Goal: Information Seeking & Learning: Learn about a topic

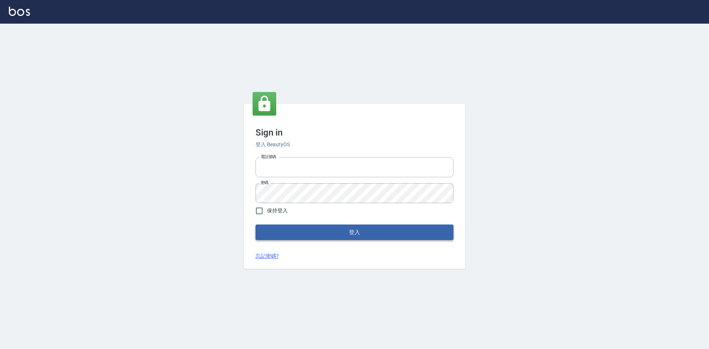
type input "0422211177"
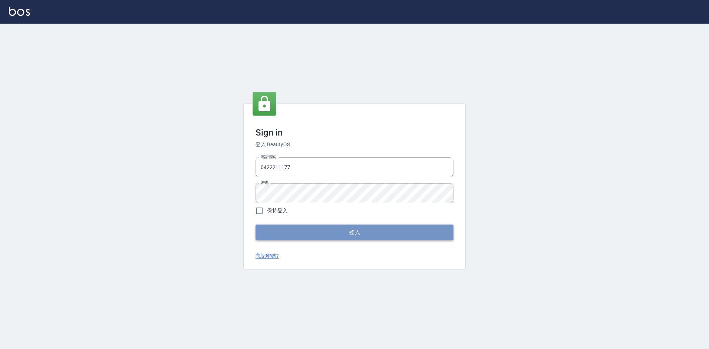
click at [397, 233] on button "登入" at bounding box center [355, 232] width 198 height 16
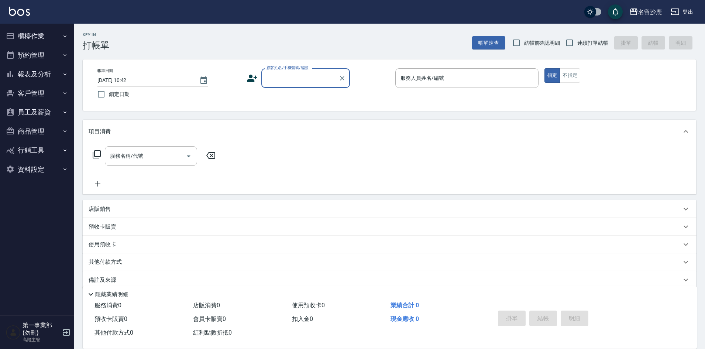
click at [44, 76] on button "報表及分析" at bounding box center [37, 74] width 68 height 19
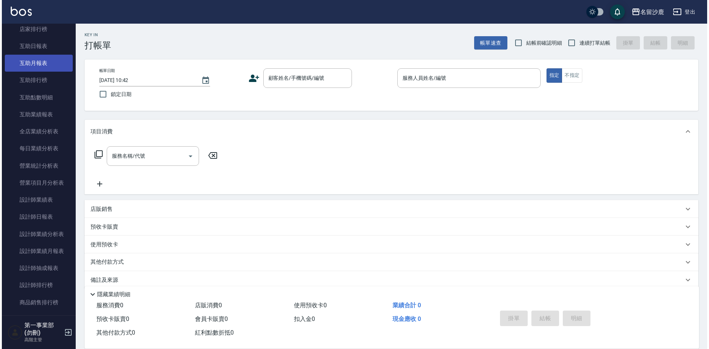
scroll to position [148, 0]
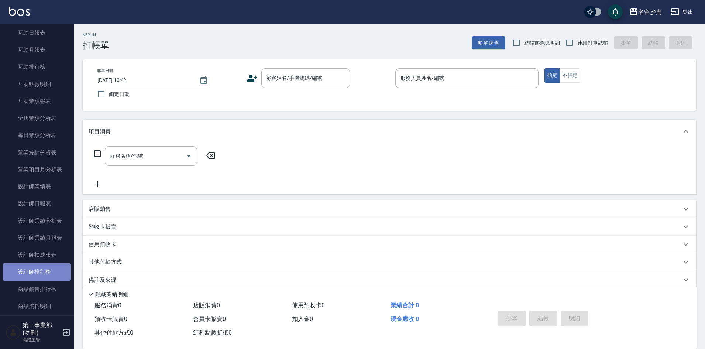
click at [46, 275] on link "設計師排行榜" at bounding box center [37, 271] width 68 height 17
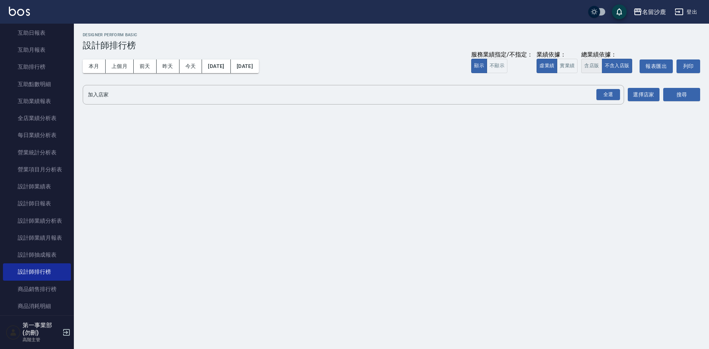
click at [590, 66] on button "含店販" at bounding box center [591, 66] width 21 height 14
drag, startPoint x: 609, startPoint y: 97, endPoint x: 620, endPoint y: 97, distance: 10.3
click at [610, 97] on div "全選" at bounding box center [608, 94] width 24 height 11
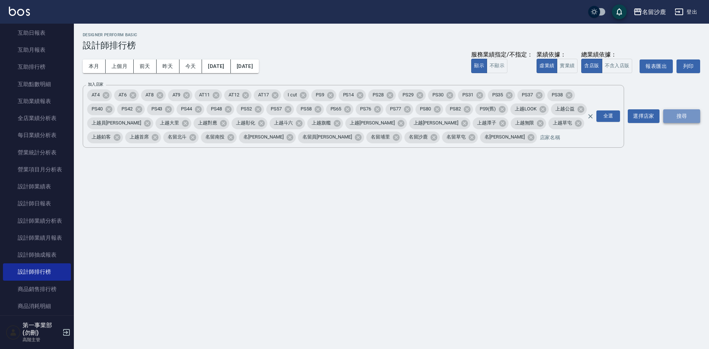
click at [696, 117] on button "搜尋" at bounding box center [681, 116] width 37 height 14
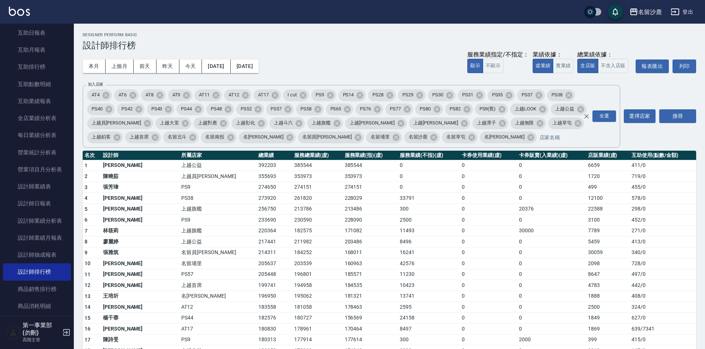
click at [651, 8] on button "名留沙鹿" at bounding box center [646, 11] width 38 height 15
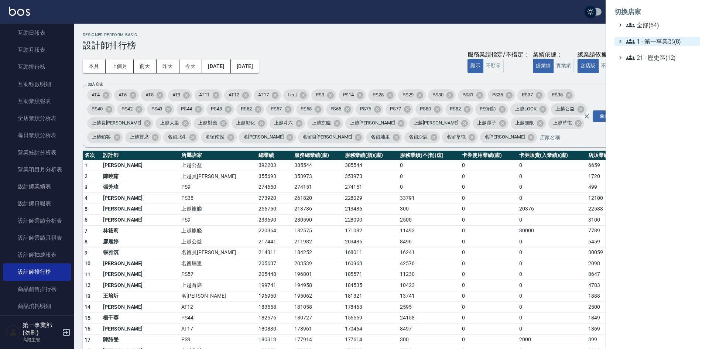
click at [660, 39] on span "1 - 第一事業部(8)" at bounding box center [661, 41] width 71 height 9
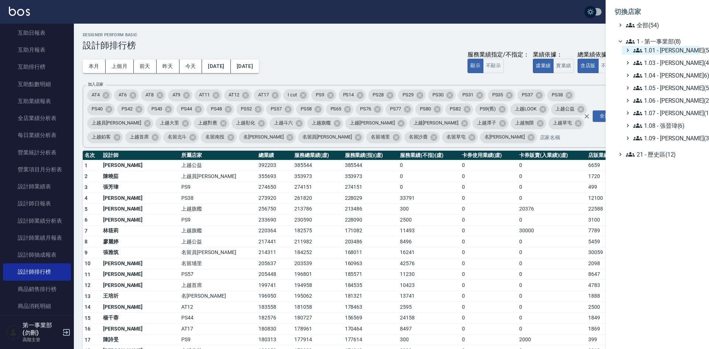
click at [670, 49] on span "1.01 - [PERSON_NAME](5)" at bounding box center [665, 50] width 64 height 9
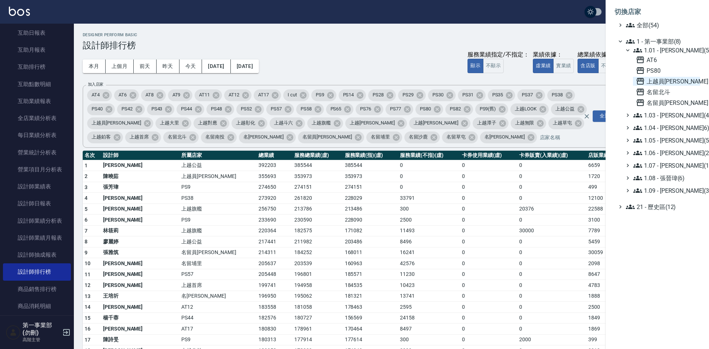
click at [665, 81] on span "上越員[PERSON_NAME]" at bounding box center [666, 81] width 61 height 9
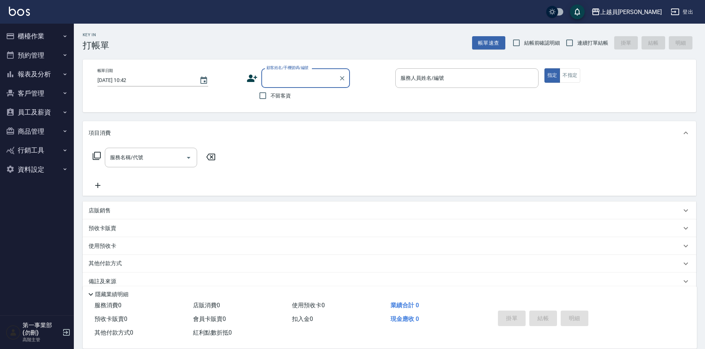
click at [44, 76] on button "報表及分析" at bounding box center [37, 74] width 68 height 19
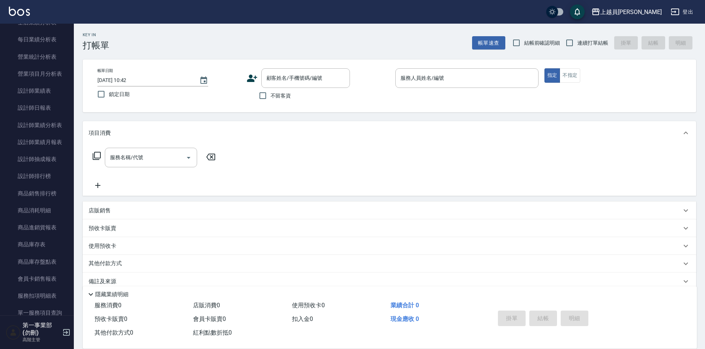
scroll to position [258, 0]
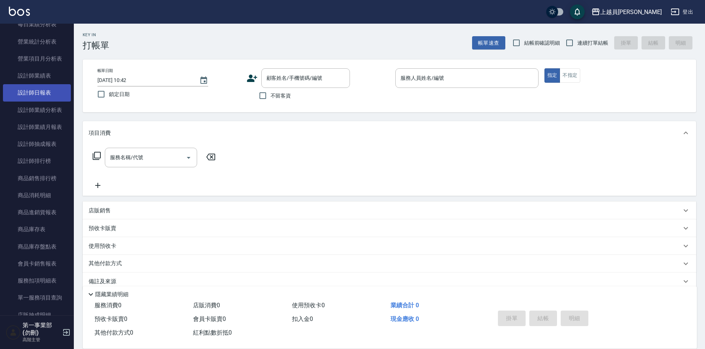
click at [47, 92] on link "設計師日報表" at bounding box center [37, 92] width 68 height 17
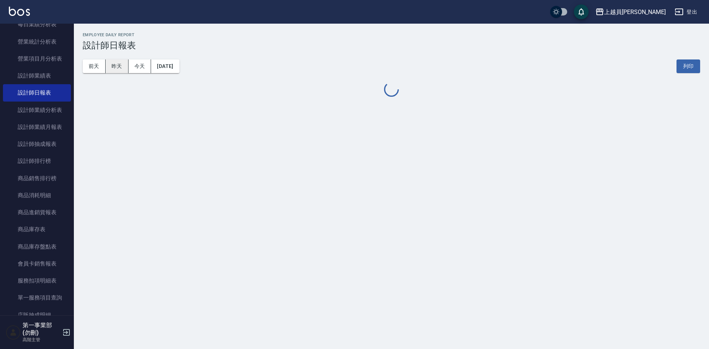
click at [115, 67] on button "昨天" at bounding box center [117, 66] width 23 height 14
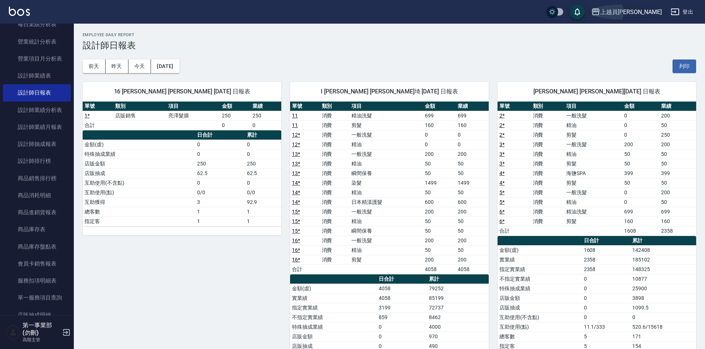
click at [651, 11] on div "上越員[PERSON_NAME]" at bounding box center [631, 11] width 62 height 9
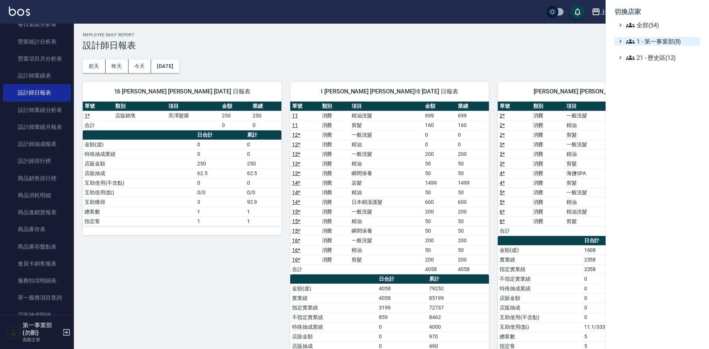
click at [666, 42] on span "1 - 第一事業部(8)" at bounding box center [661, 41] width 71 height 9
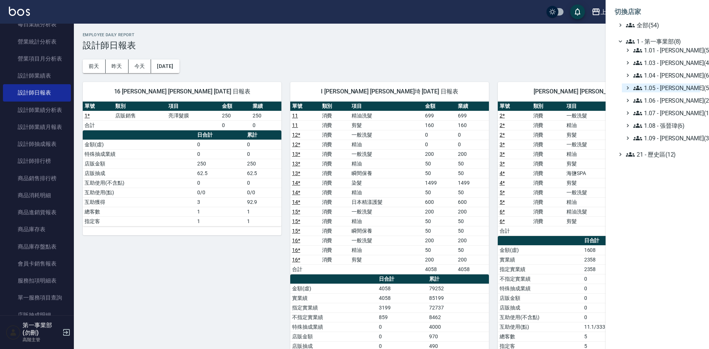
click at [696, 90] on span "1.05 - [PERSON_NAME](5)" at bounding box center [665, 87] width 64 height 9
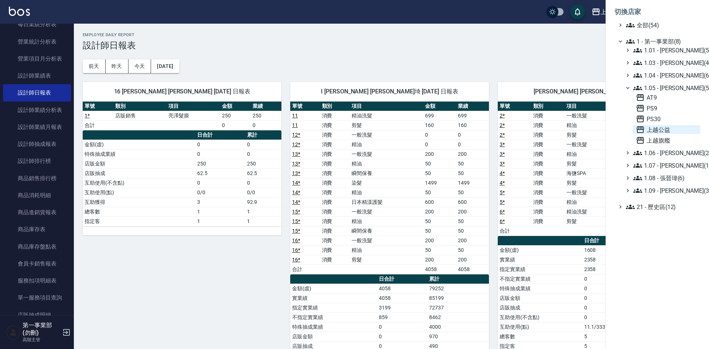
click at [682, 131] on span "上越公益" at bounding box center [666, 129] width 61 height 9
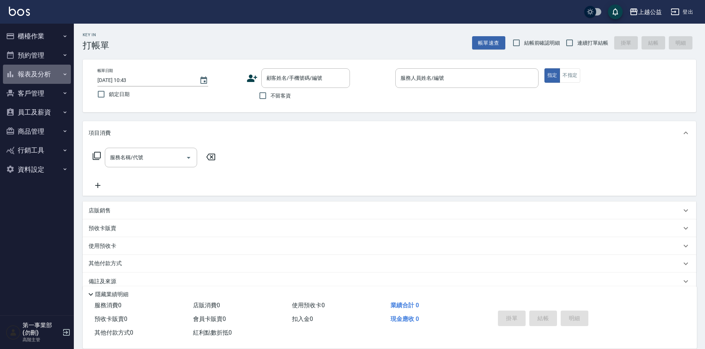
click at [41, 77] on button "報表及分析" at bounding box center [37, 74] width 68 height 19
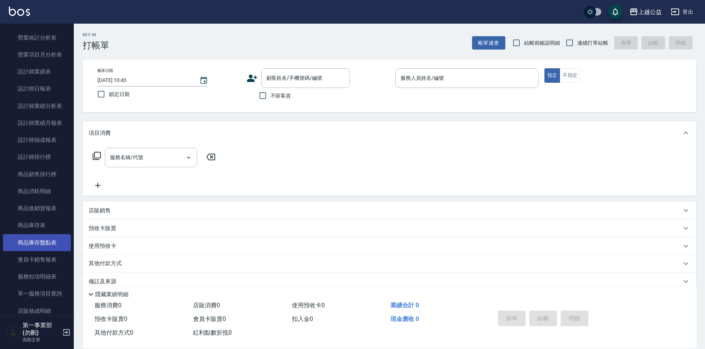
scroll to position [258, 0]
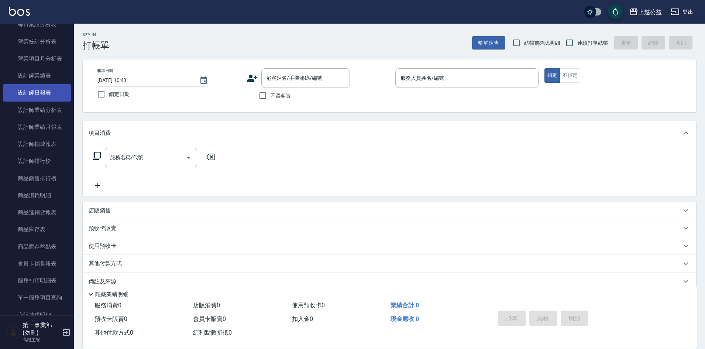
click at [44, 98] on link "設計師日報表" at bounding box center [37, 92] width 68 height 17
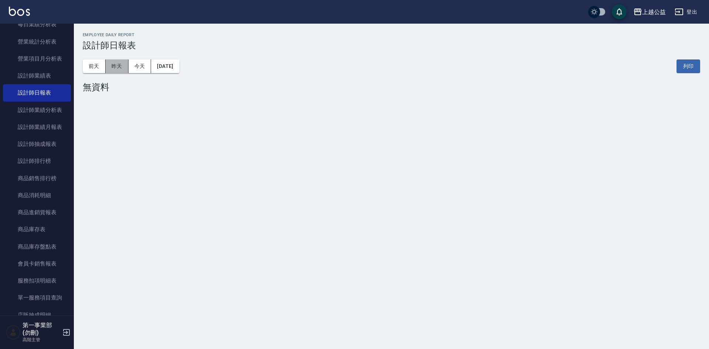
click at [114, 66] on button "昨天" at bounding box center [117, 66] width 23 height 14
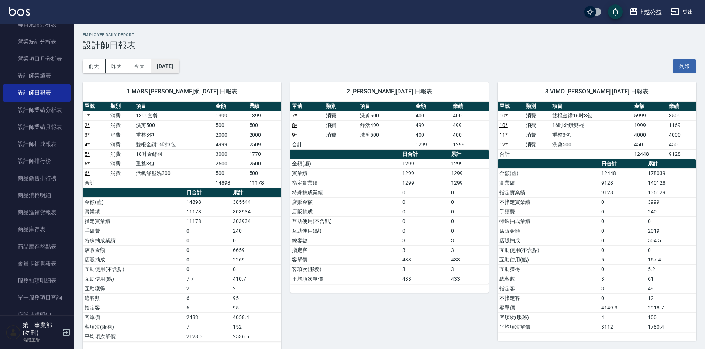
click at [170, 68] on button "2025/09/25" at bounding box center [165, 66] width 28 height 14
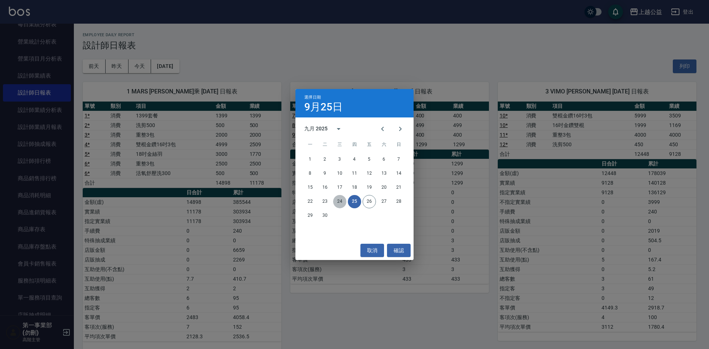
click at [337, 199] on button "24" at bounding box center [339, 201] width 13 height 13
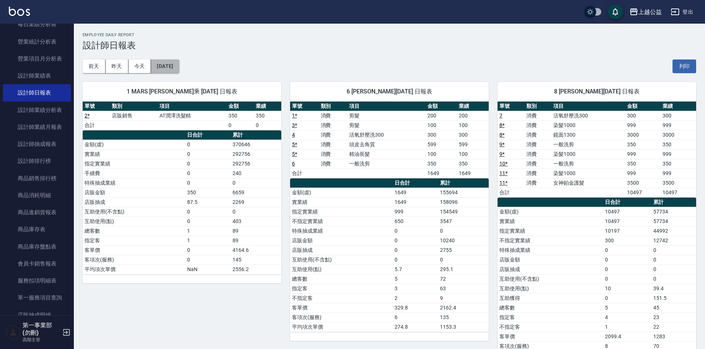
click at [179, 71] on button "2025/09/24" at bounding box center [165, 66] width 28 height 14
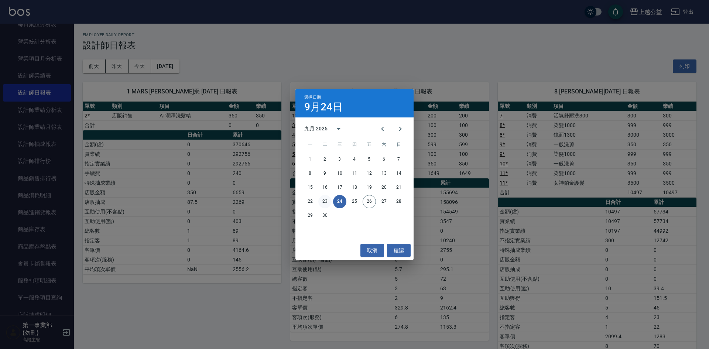
click at [327, 202] on button "23" at bounding box center [324, 201] width 13 height 13
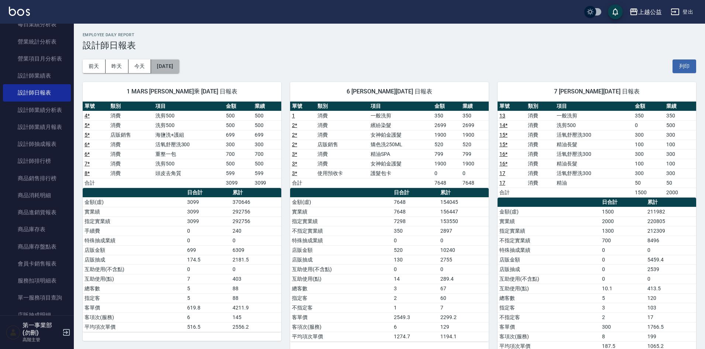
click at [165, 71] on button "2025/09/23" at bounding box center [165, 66] width 28 height 14
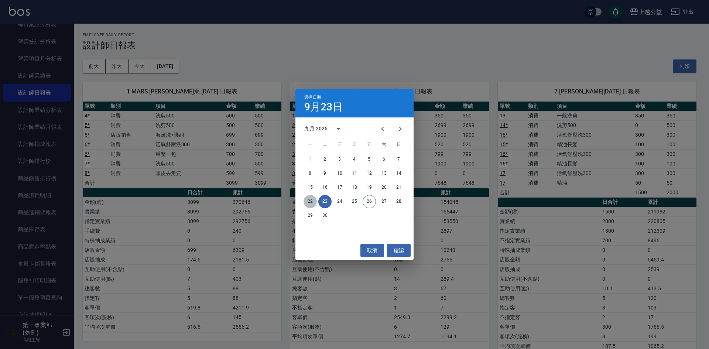
click at [311, 203] on button "22" at bounding box center [310, 201] width 13 height 13
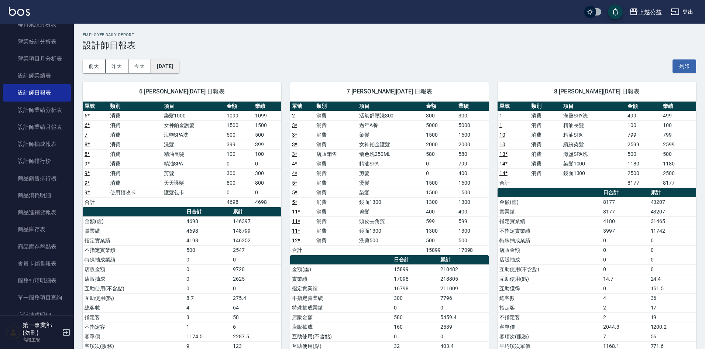
click at [176, 72] on button "2025/09/22" at bounding box center [165, 66] width 28 height 14
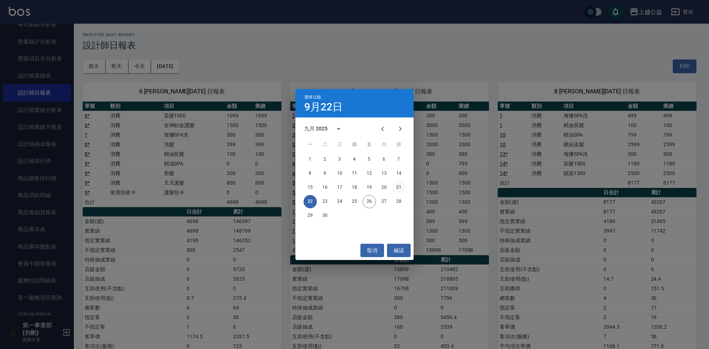
click at [398, 189] on button "21" at bounding box center [398, 187] width 13 height 13
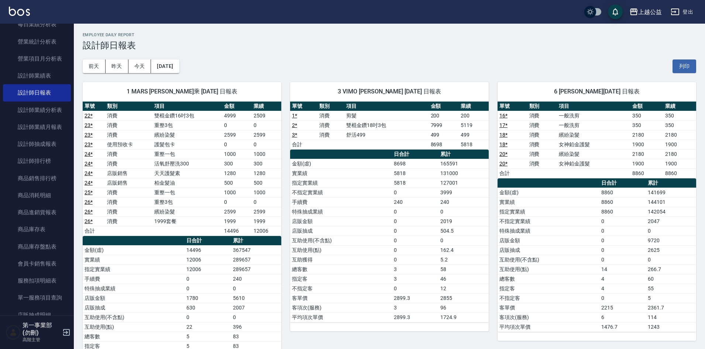
click at [181, 77] on div "1 MARS 黃偉乘 09/21/2025 日報表 單號 類別 項目 金額 業績 22 * 消費 雙棍金鑽16吋3包 4999 2509 23 * 消費 重整…" at bounding box center [178, 231] width 208 height 316
click at [179, 69] on button "2025/09/21" at bounding box center [165, 66] width 28 height 14
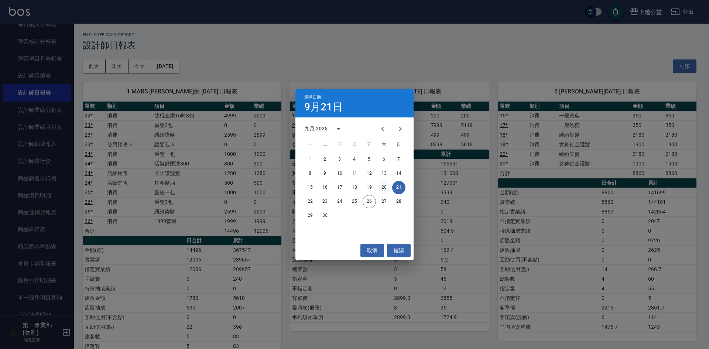
click at [384, 190] on button "20" at bounding box center [383, 187] width 13 height 13
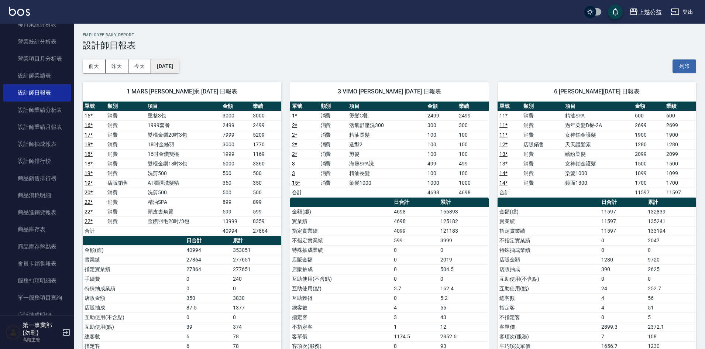
click at [171, 61] on button "2025/09/20" at bounding box center [165, 66] width 28 height 14
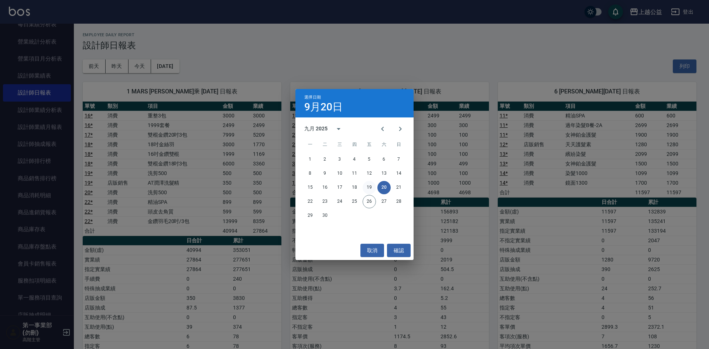
click at [368, 186] on button "19" at bounding box center [369, 187] width 13 height 13
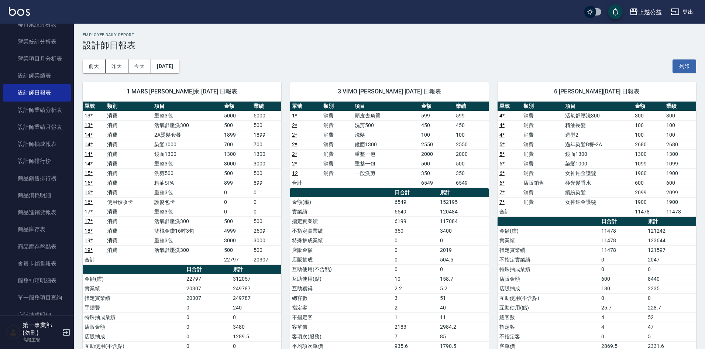
click at [352, 66] on div "前天 昨天 今天 2025/09/19 列印" at bounding box center [390, 66] width 614 height 31
click at [51, 164] on link "設計師排行榜" at bounding box center [37, 160] width 68 height 17
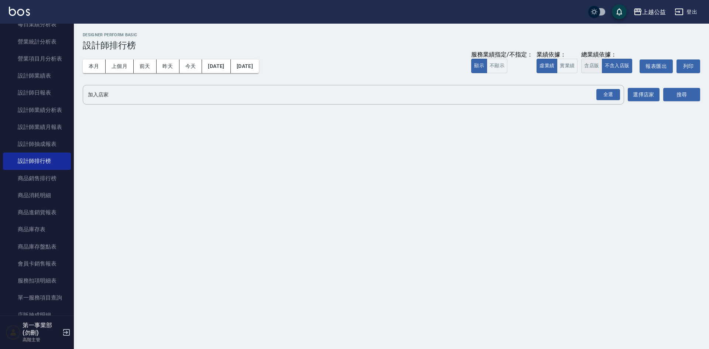
click at [586, 67] on button "含店販" at bounding box center [591, 66] width 21 height 14
drag, startPoint x: 601, startPoint y: 97, endPoint x: 609, endPoint y: 101, distance: 8.9
click at [601, 97] on div "全選" at bounding box center [608, 94] width 24 height 11
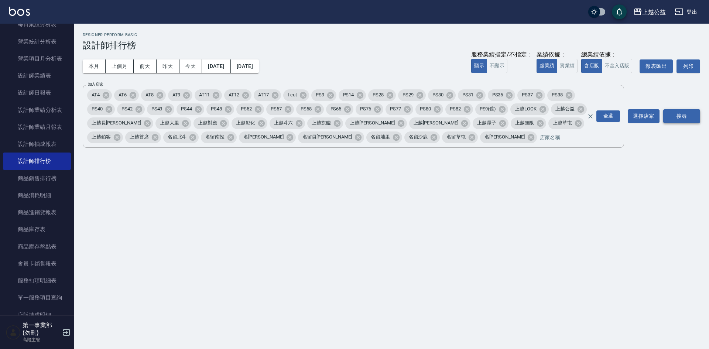
click at [673, 112] on button "搜尋" at bounding box center [681, 116] width 37 height 14
click at [400, 59] on div "本月 上個月 前天 昨天 今天 2025/09/01 2025/09/26 服務業績指定/不指定： 顯示 不顯示 業績依據： 虛業績 實業績 總業績依據： 含…" at bounding box center [391, 66] width 617 height 31
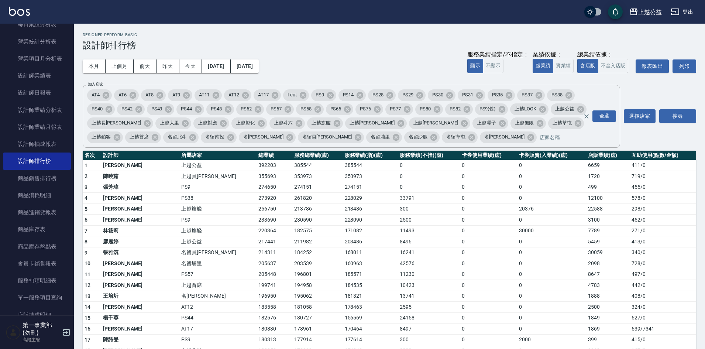
click at [368, 65] on div "本月 上個月 前天 昨天 今天 2025/09/01 2025/09/26 服務業績指定/不指定： 顯示 不顯示 業績依據： 虛業績 實業績 總業績依據： 含…" at bounding box center [390, 66] width 614 height 31
click at [379, 49] on h3 "設計師排行榜" at bounding box center [390, 45] width 614 height 10
click at [376, 38] on div "Designer Perform Basic 設計師排行榜" at bounding box center [390, 41] width 614 height 18
click at [351, 58] on div "本月 上個月 前天 昨天 今天 2025/09/01 2025/09/26 服務業績指定/不指定： 顯示 不顯示 業績依據： 虛業績 實業績 總業績依據： 含…" at bounding box center [390, 66] width 614 height 31
drag, startPoint x: 435, startPoint y: 266, endPoint x: 439, endPoint y: 271, distance: 6.3
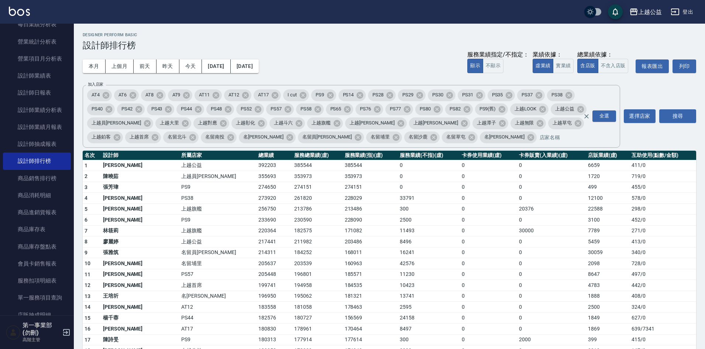
click at [434, 267] on td "42576" at bounding box center [429, 263] width 62 height 11
click at [354, 38] on div "Designer Perform Basic 設計師排行榜" at bounding box center [390, 41] width 614 height 18
